Goal: Task Accomplishment & Management: Manage account settings

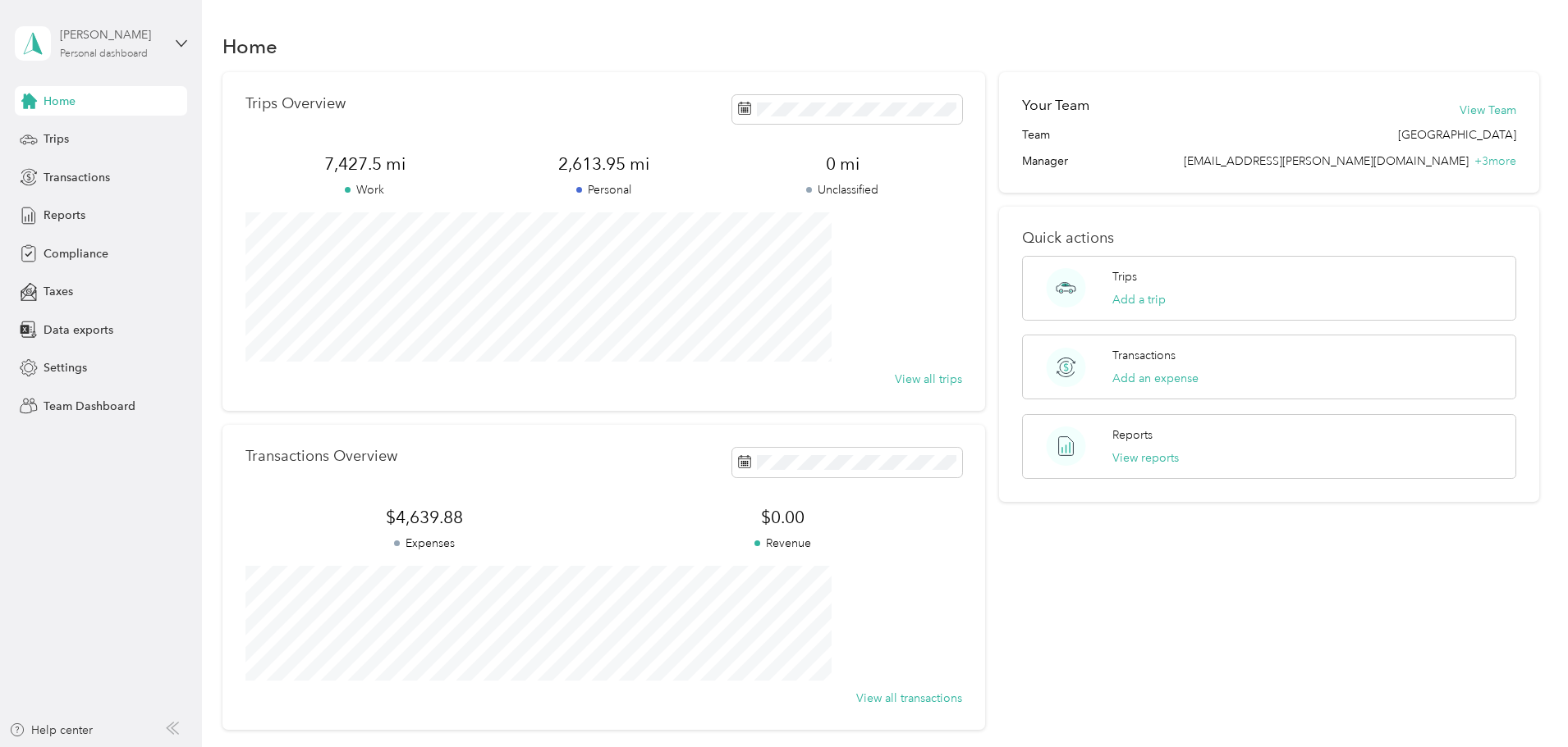
click at [90, 44] on div "[PERSON_NAME]" at bounding box center [110, 35] width 103 height 18
click at [153, 144] on div "Team dashboard" at bounding box center [233, 134] width 415 height 28
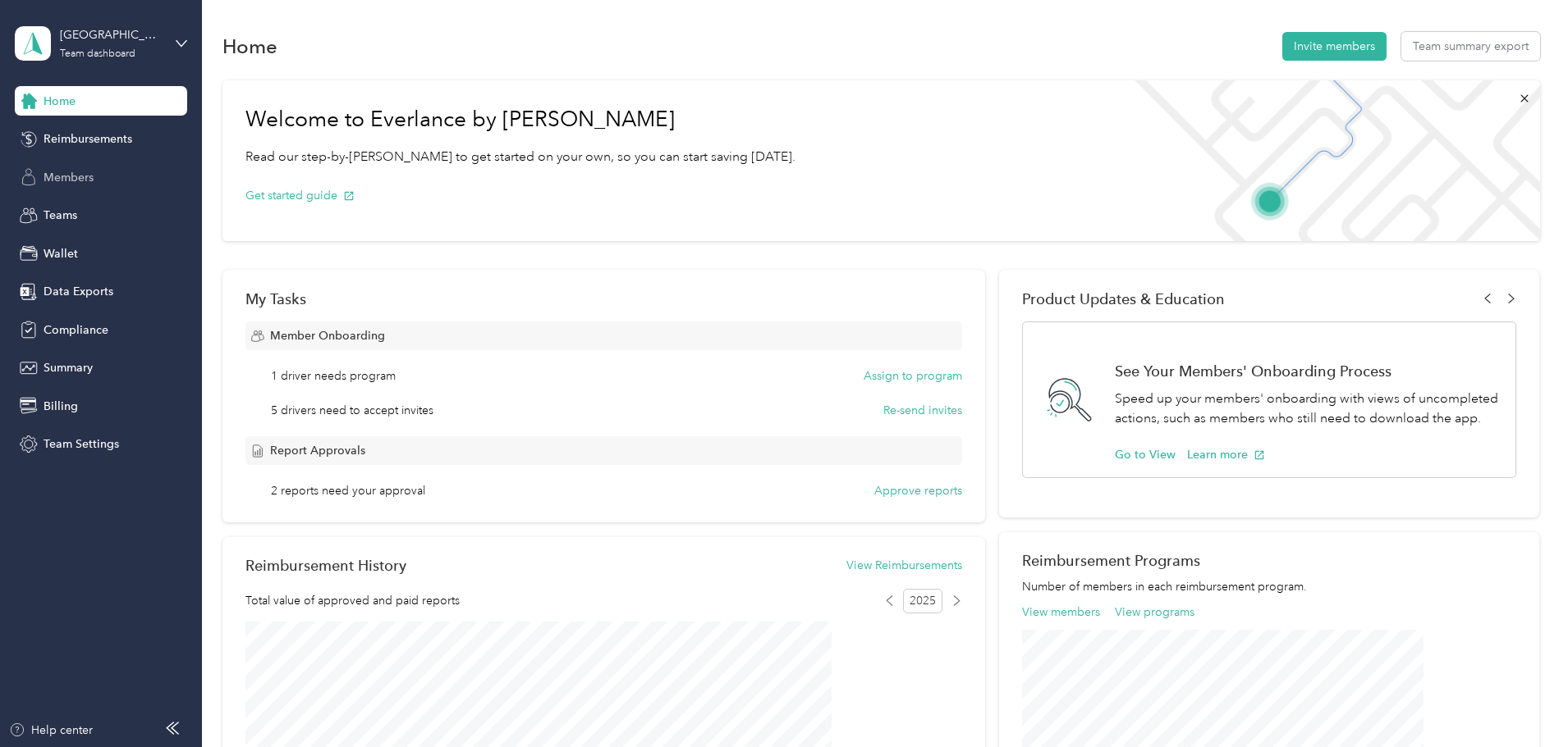
click at [66, 179] on span "Members" at bounding box center [68, 178] width 50 height 18
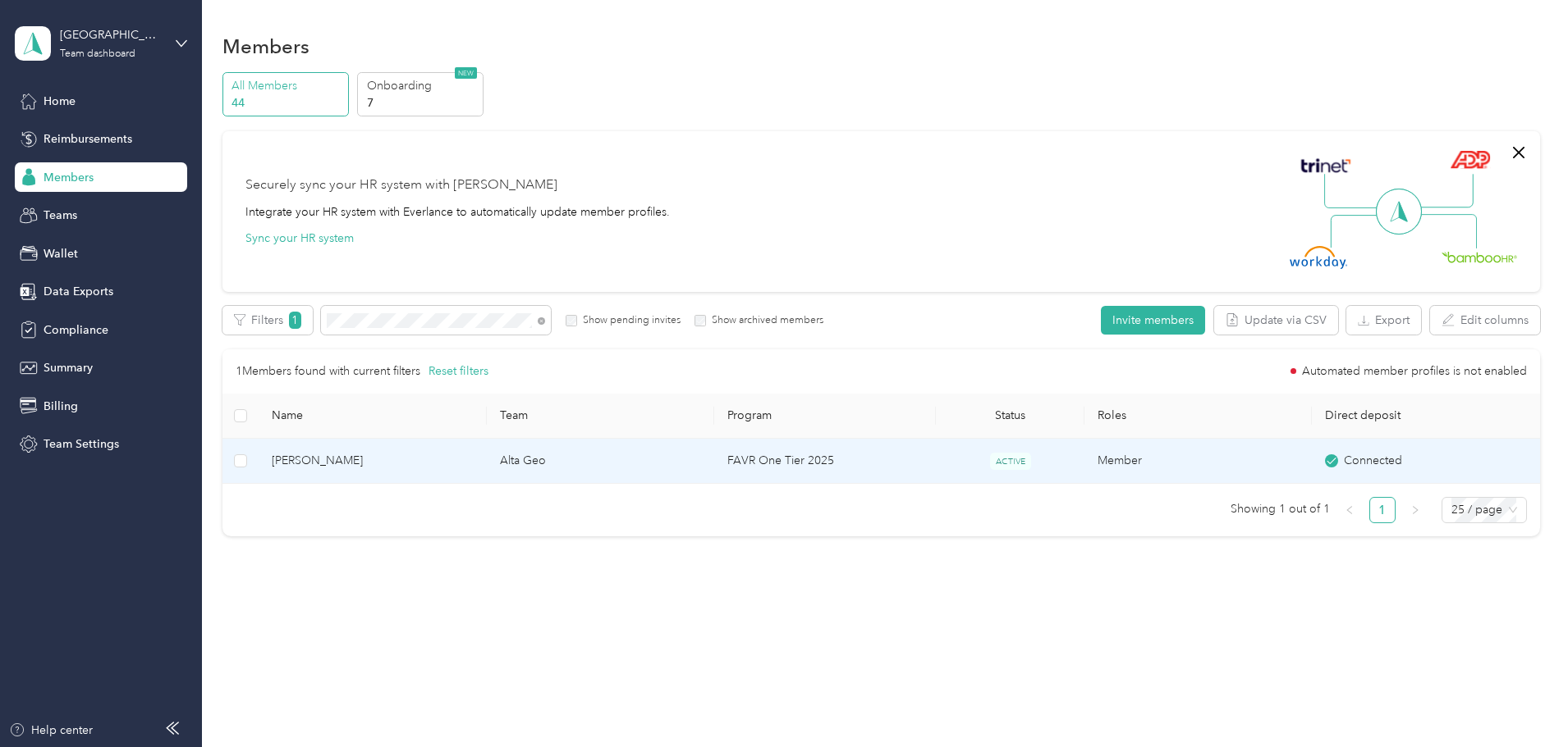
click at [452, 456] on span "[PERSON_NAME]" at bounding box center [372, 461] width 201 height 18
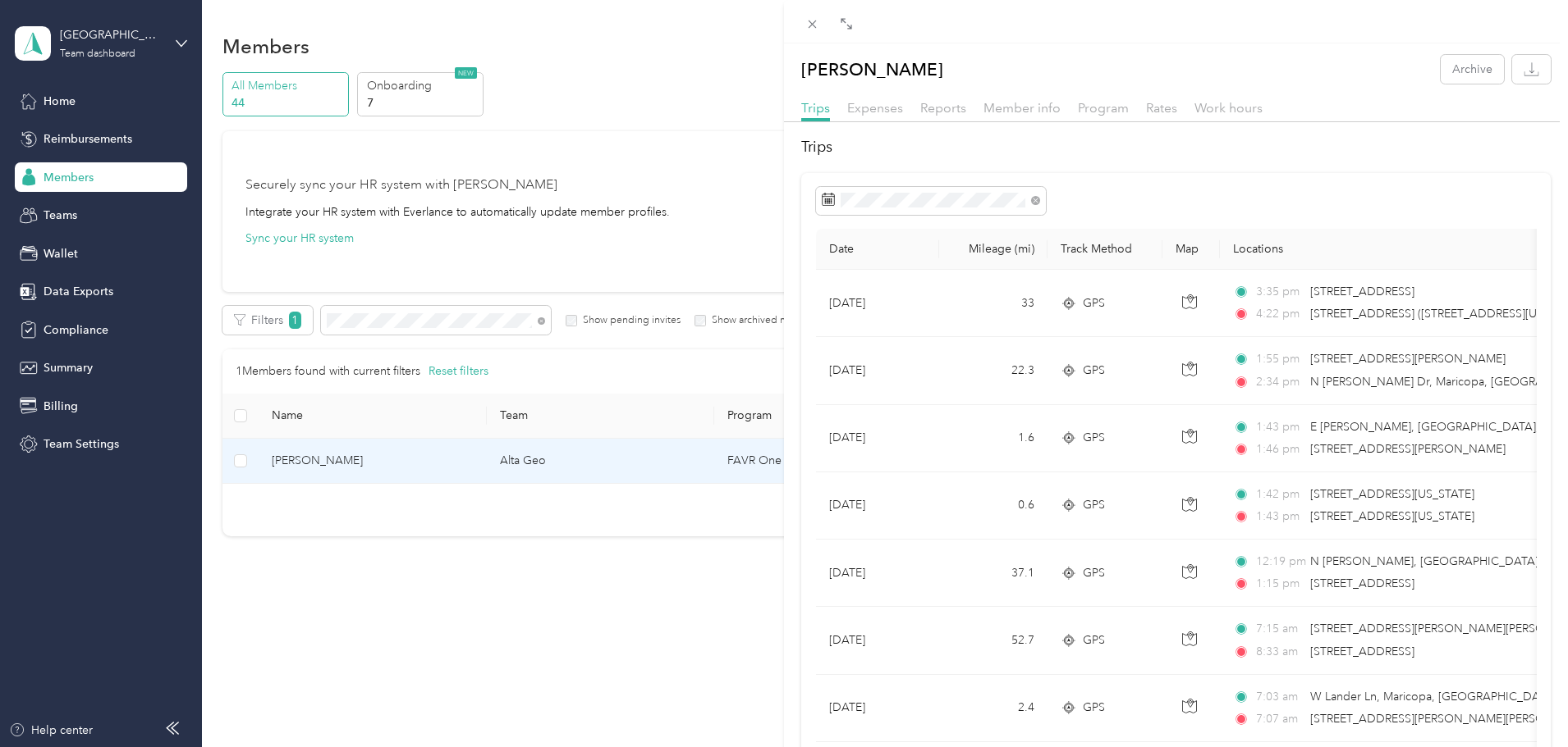
click at [1039, 115] on div "Member info" at bounding box center [1021, 108] width 77 height 21
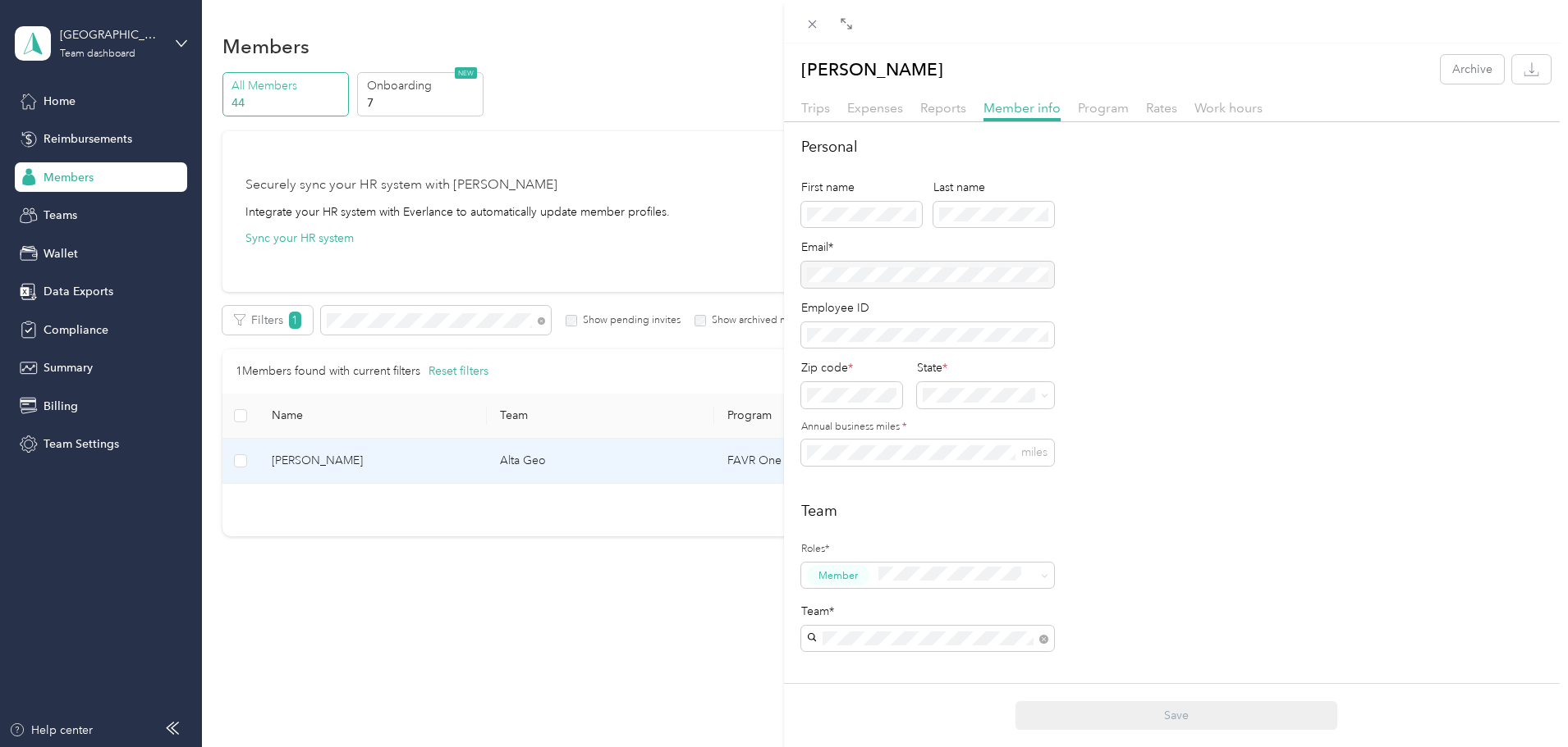
scroll to position [82, 0]
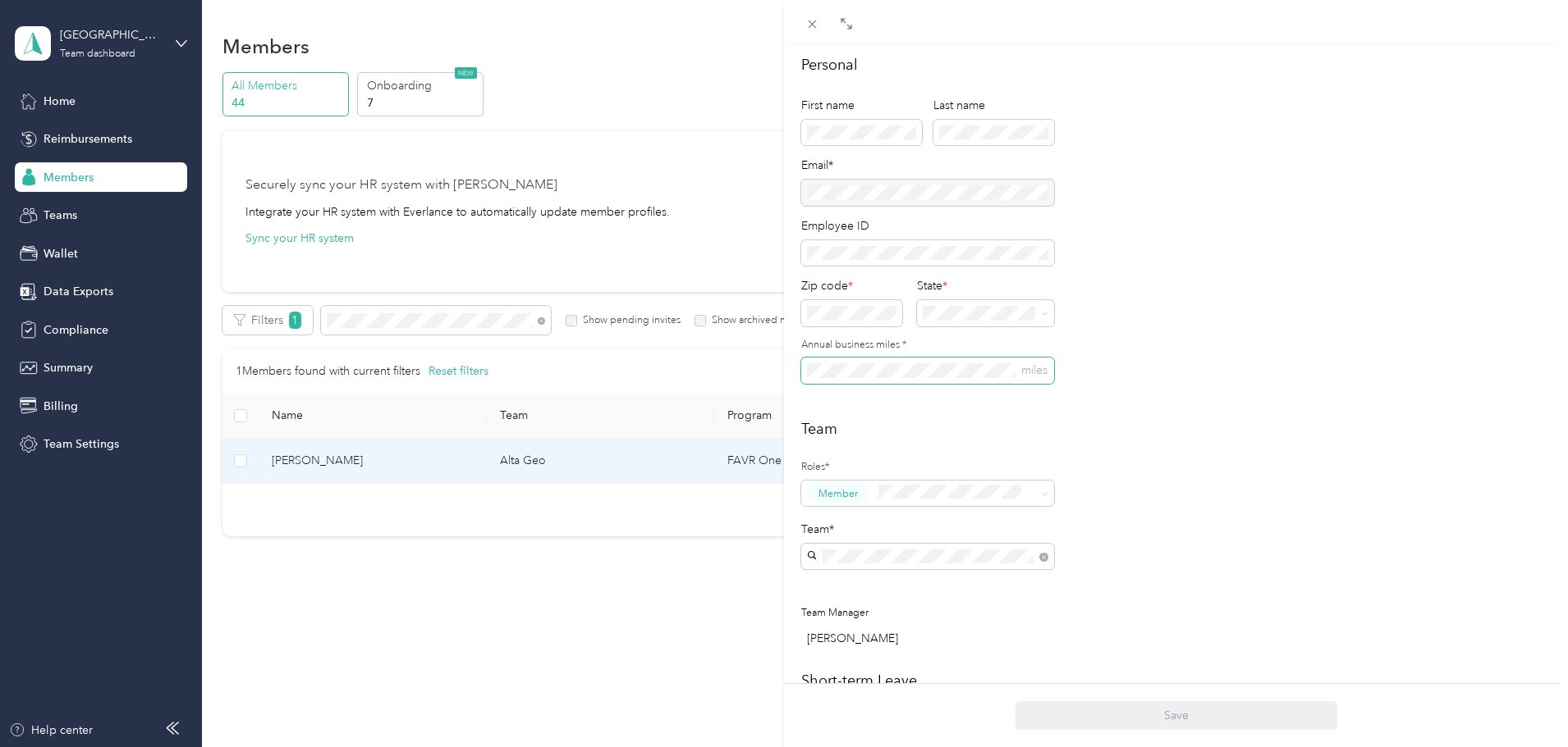
click at [782, 369] on div "[PERSON_NAME] Archive Trips Expenses Reports Member info Program Rates Work hou…" at bounding box center [784, 373] width 1568 height 747
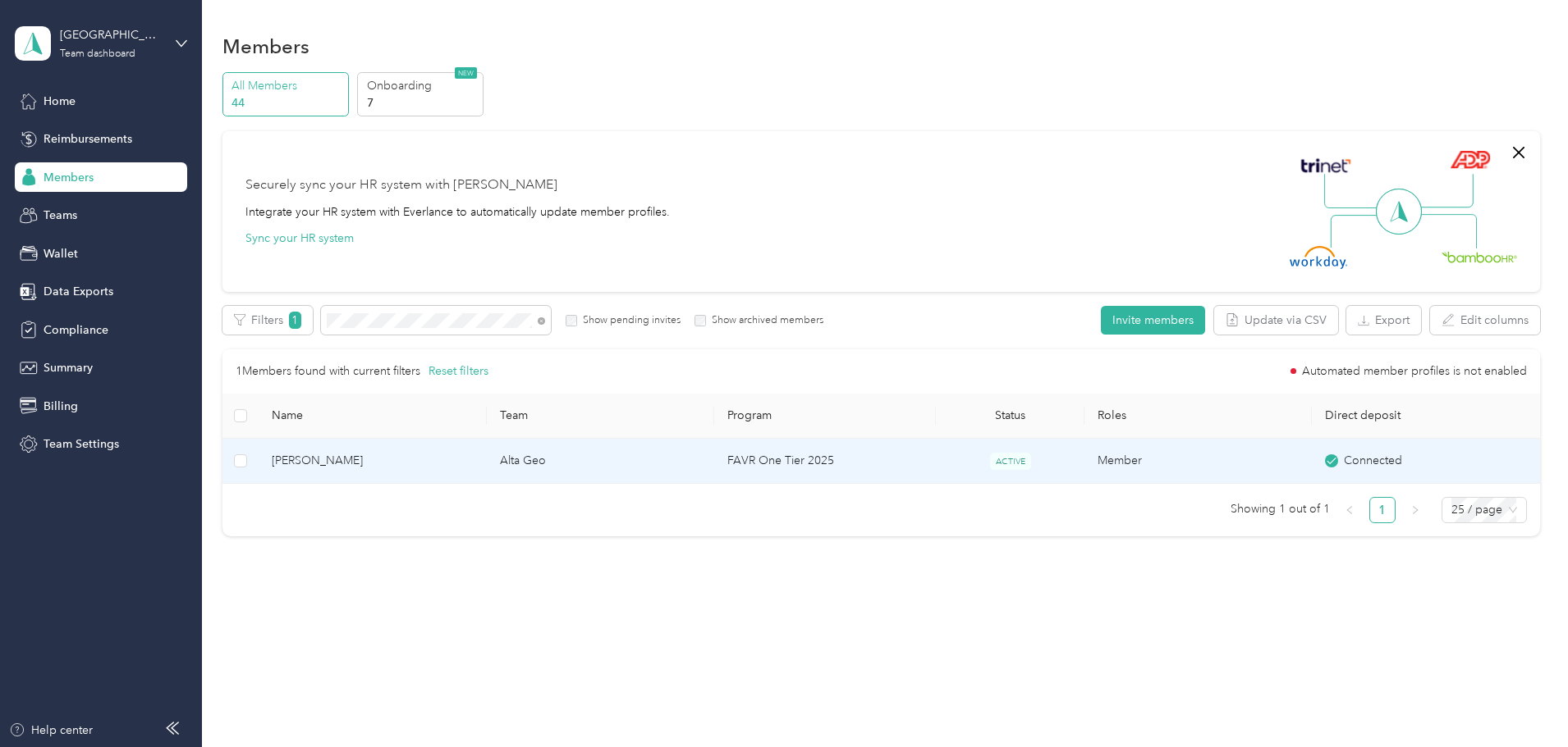
click at [677, 466] on td "Alta Geo" at bounding box center [600, 461] width 228 height 45
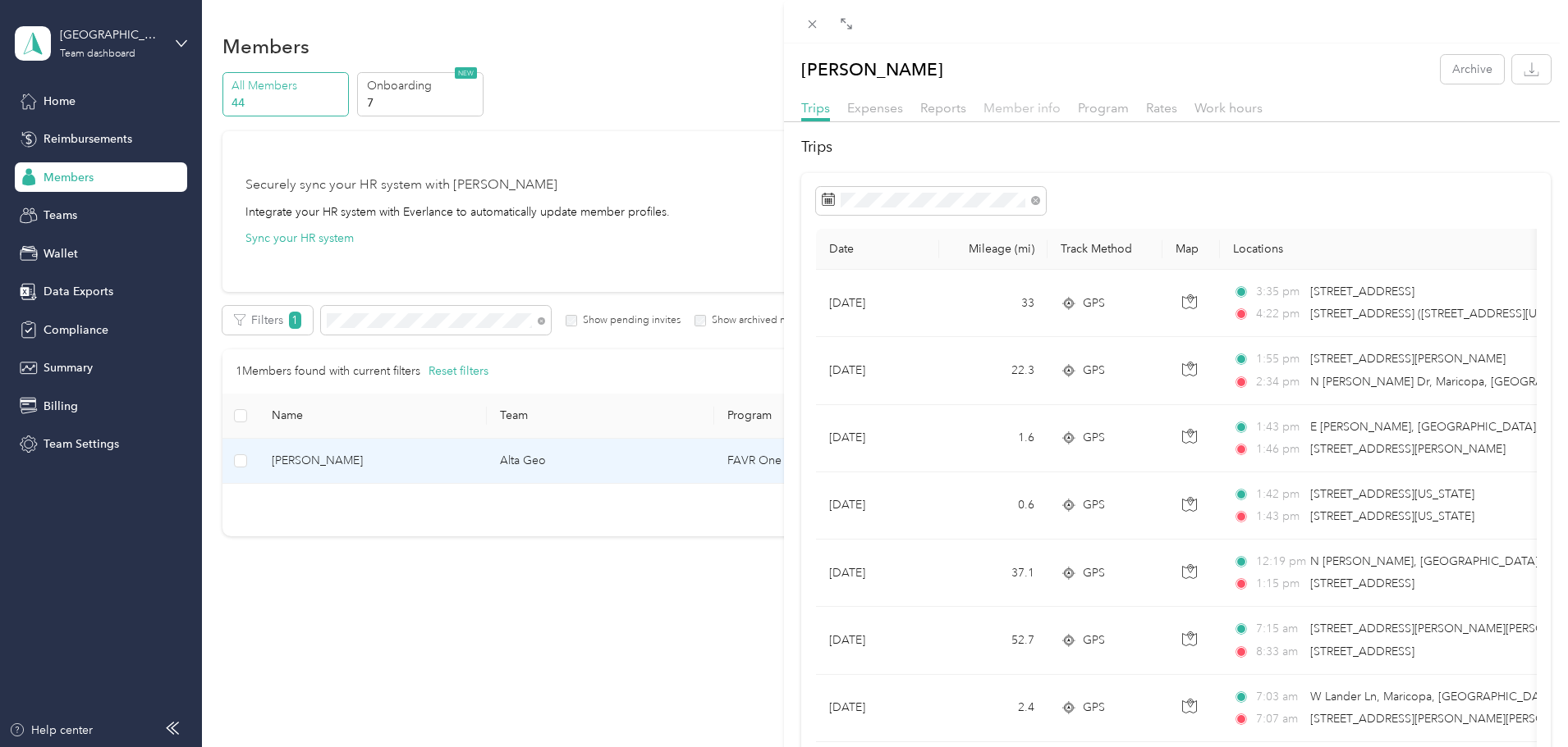
click at [1013, 105] on span "Member info" at bounding box center [1021, 107] width 77 height 16
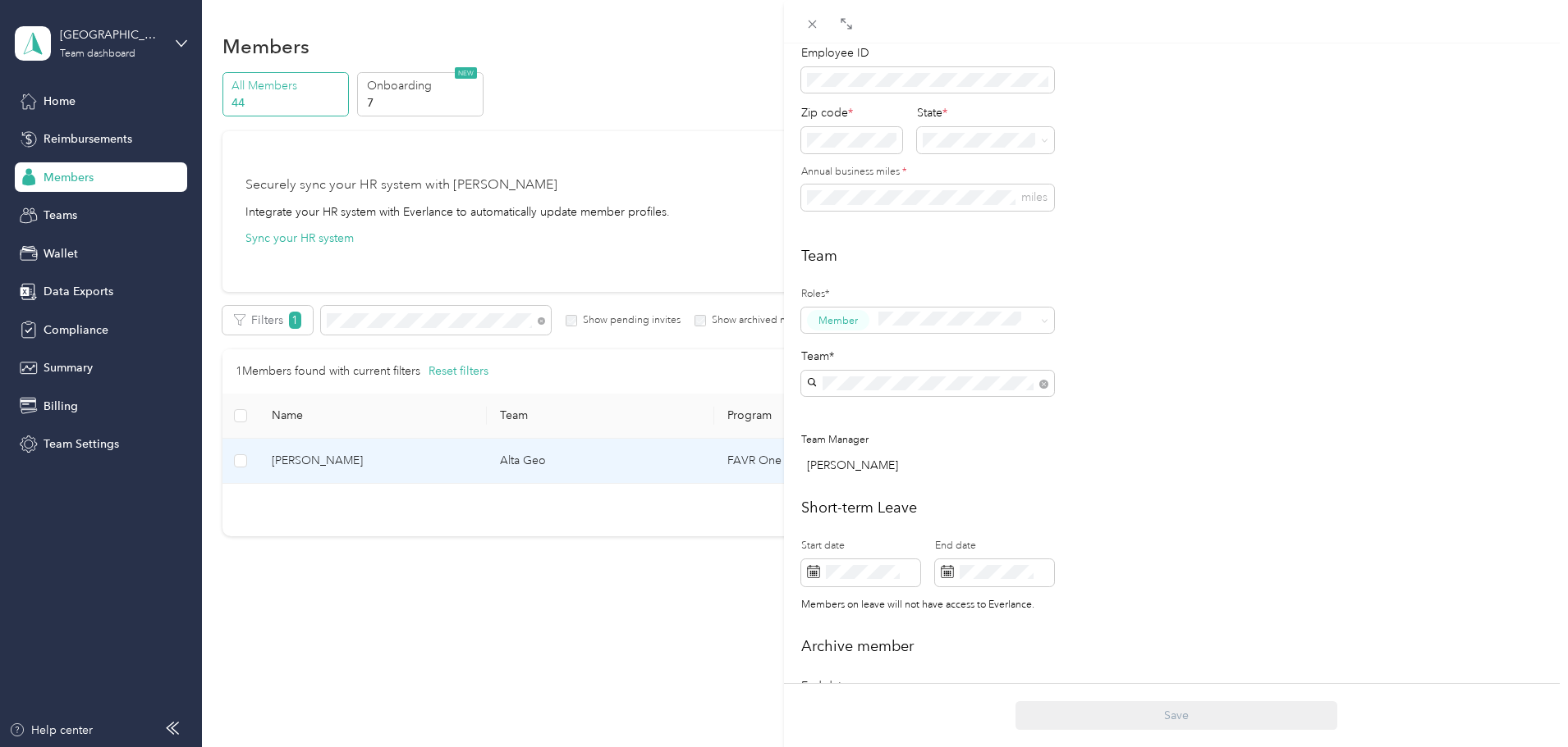
scroll to position [238, 0]
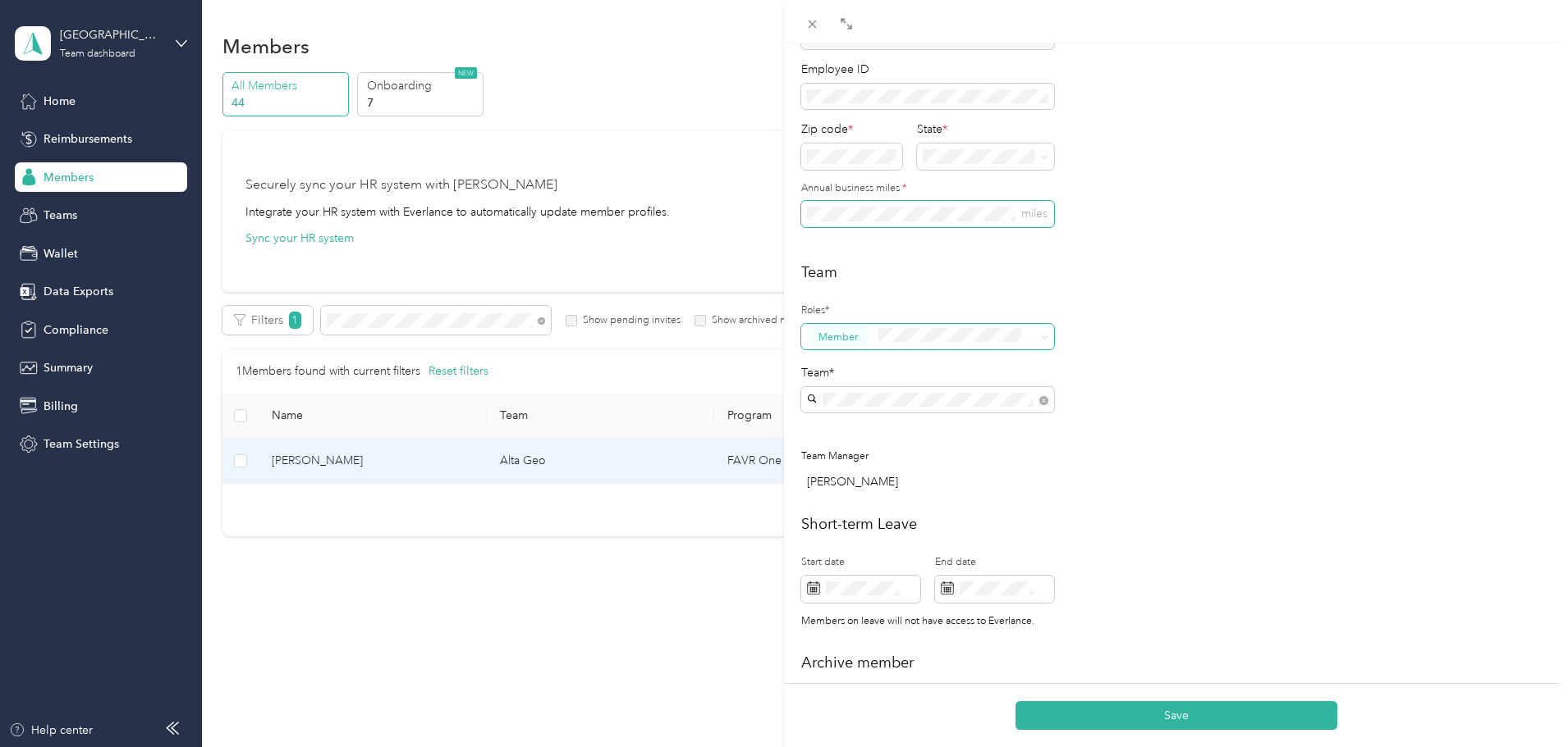
type button "2367932af82246a98c1b1502f22b7d52"
click at [1208, 718] on button "Save" at bounding box center [1175, 715] width 321 height 28
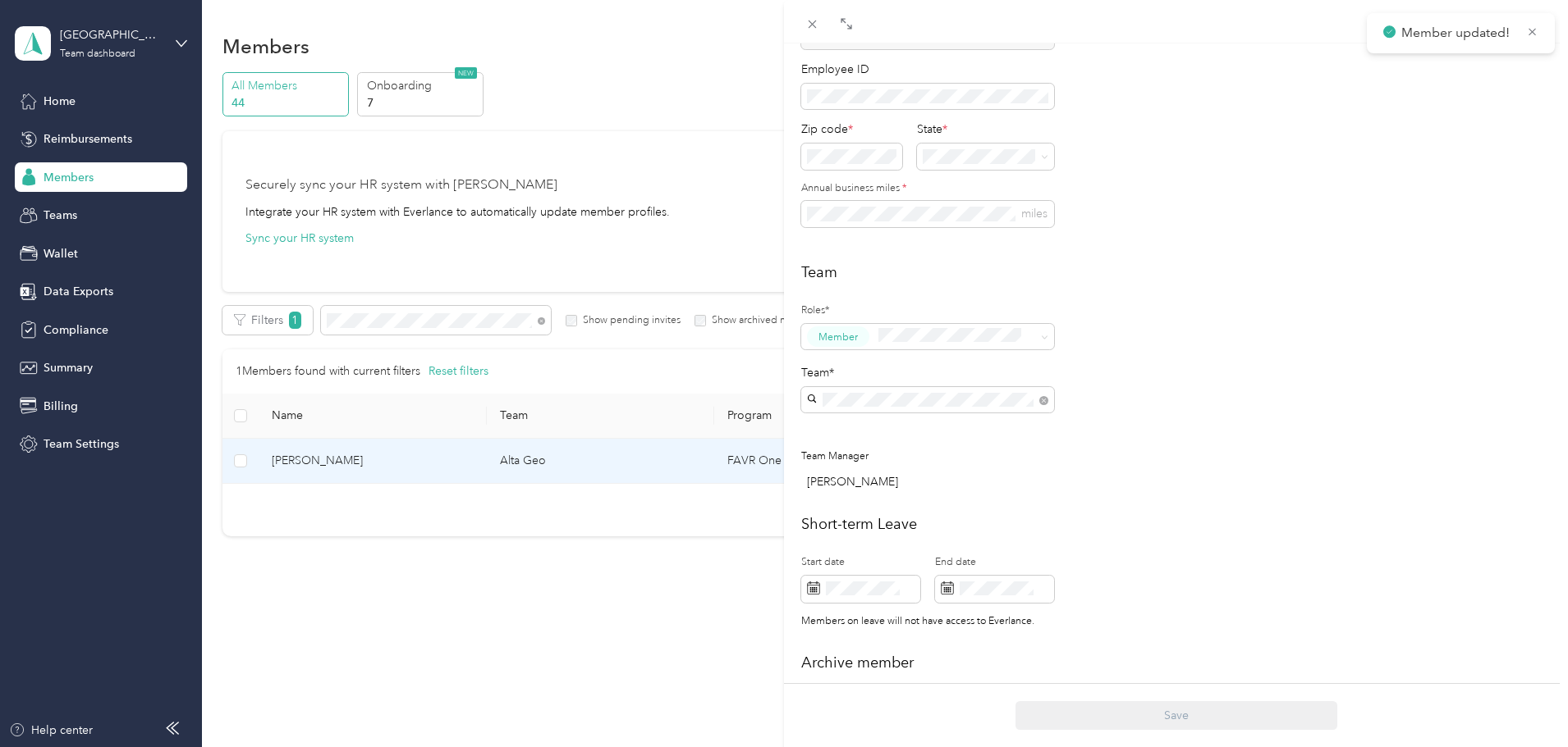
click at [522, 526] on div "[PERSON_NAME] Archive Trips Expenses Reports Member info Program Rates Work hou…" at bounding box center [784, 373] width 1568 height 747
